Goal: Task Accomplishment & Management: Use online tool/utility

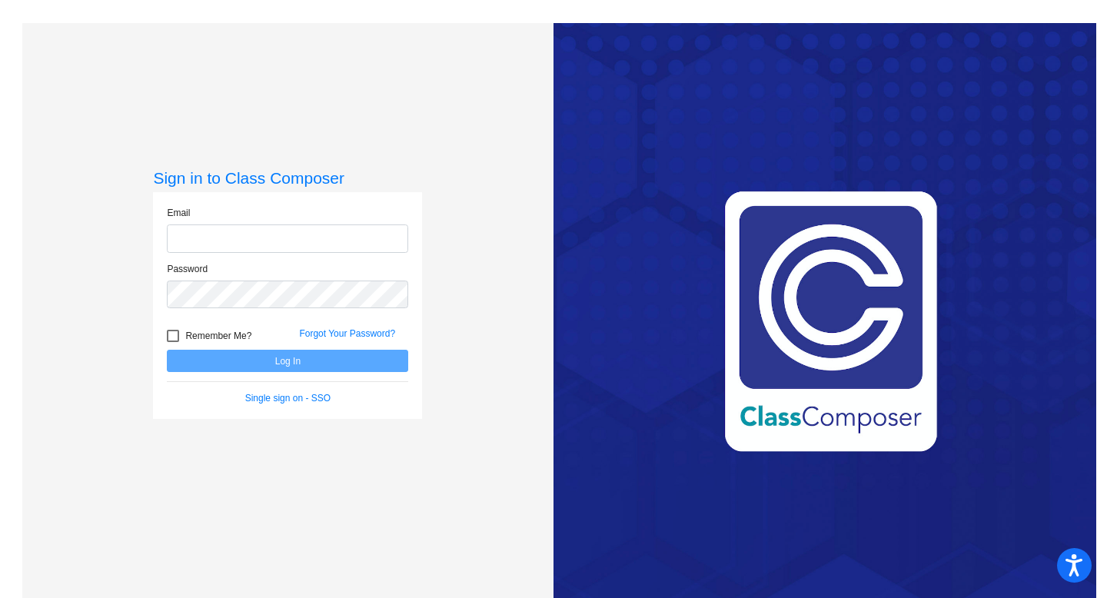
type input "[EMAIL_ADDRESS][DOMAIN_NAME]"
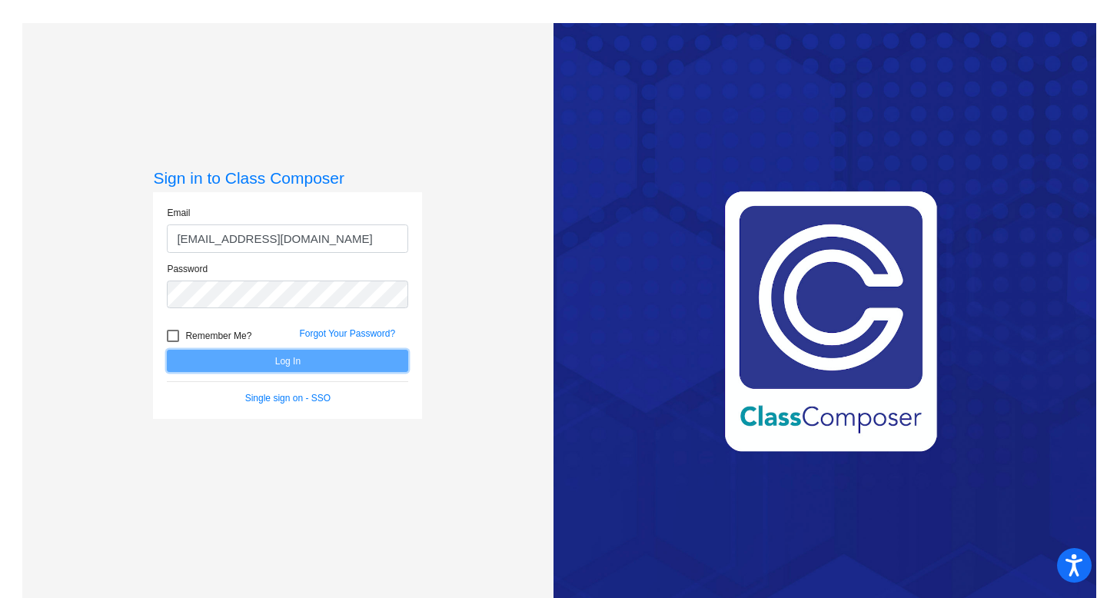
click at [281, 359] on button "Log In" at bounding box center [287, 361] width 241 height 22
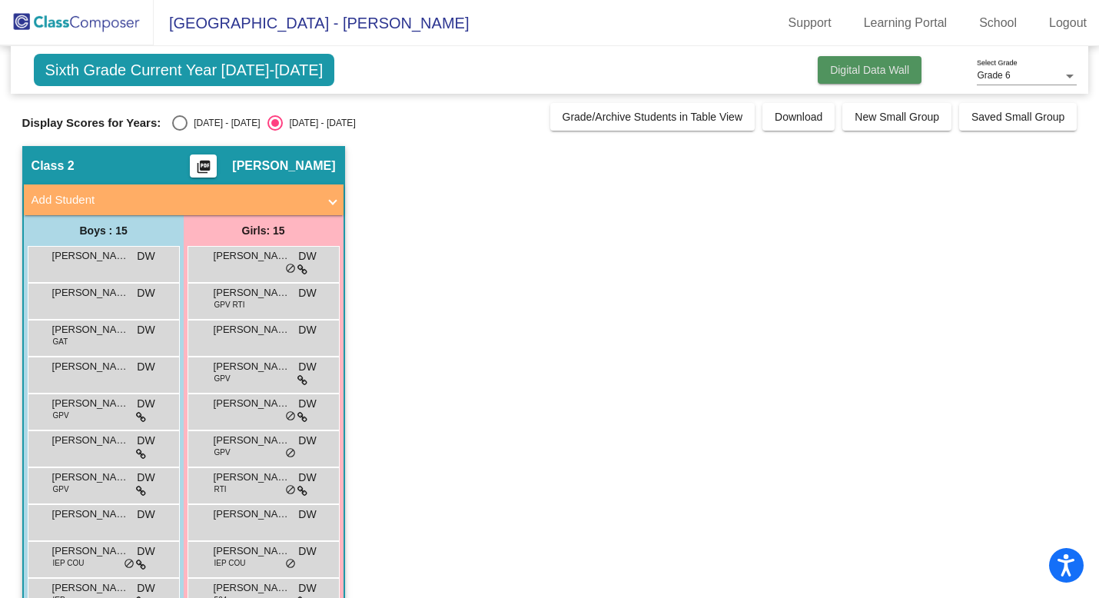
click at [836, 62] on button "Digital Data Wall" at bounding box center [870, 70] width 104 height 28
click at [183, 125] on div "Select an option" at bounding box center [179, 122] width 15 height 15
click at [180, 131] on input "[DATE] - [DATE]" at bounding box center [179, 131] width 1 height 1
radio input "true"
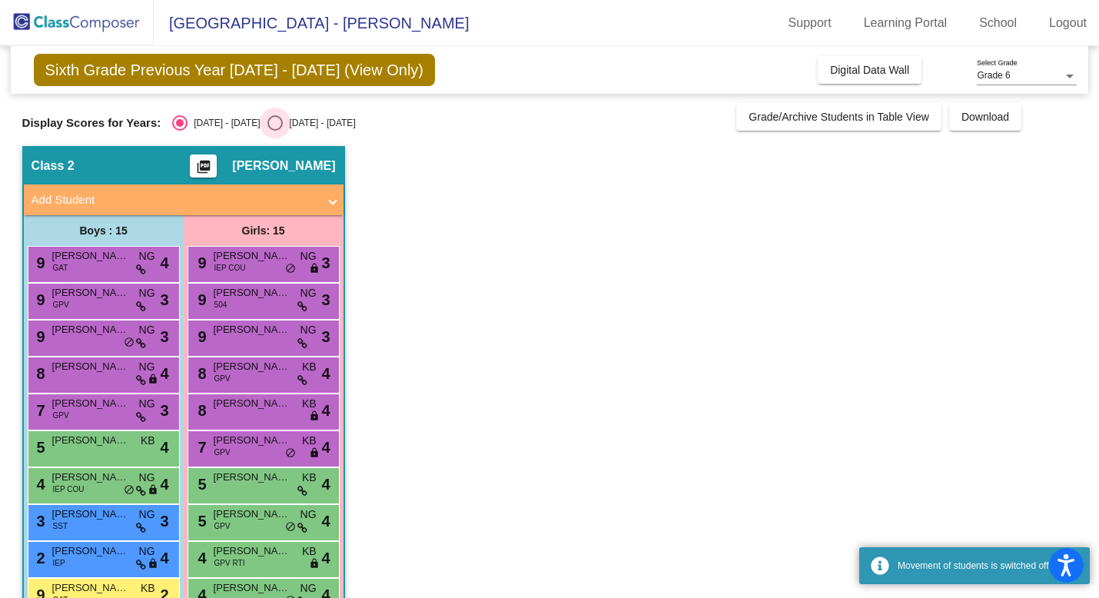
click at [267, 124] on div "Select an option" at bounding box center [274, 122] width 15 height 15
click at [274, 131] on input "[DATE] - [DATE]" at bounding box center [274, 131] width 1 height 1
radio input "true"
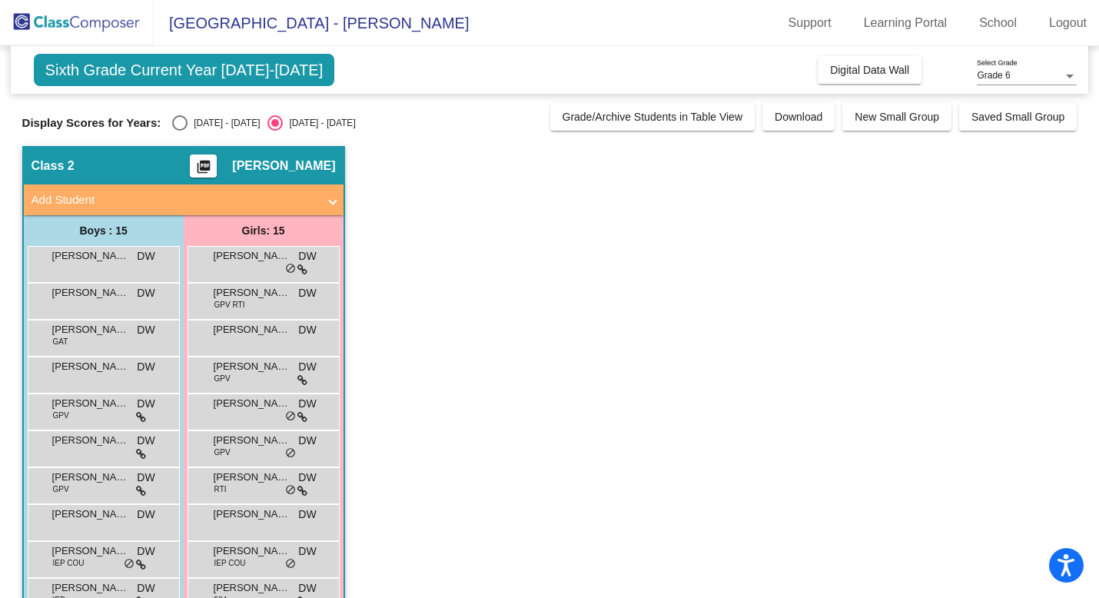
click at [178, 114] on div "Display Scores for Years: [DATE] - [DATE] [DATE] - [DATE] Grade/Archive Student…" at bounding box center [549, 117] width 1055 height 28
click at [177, 122] on div "Select an option" at bounding box center [179, 122] width 15 height 15
click at [179, 131] on input "[DATE] - [DATE]" at bounding box center [179, 131] width 1 height 1
radio input "true"
